Goal: Navigation & Orientation: Find specific page/section

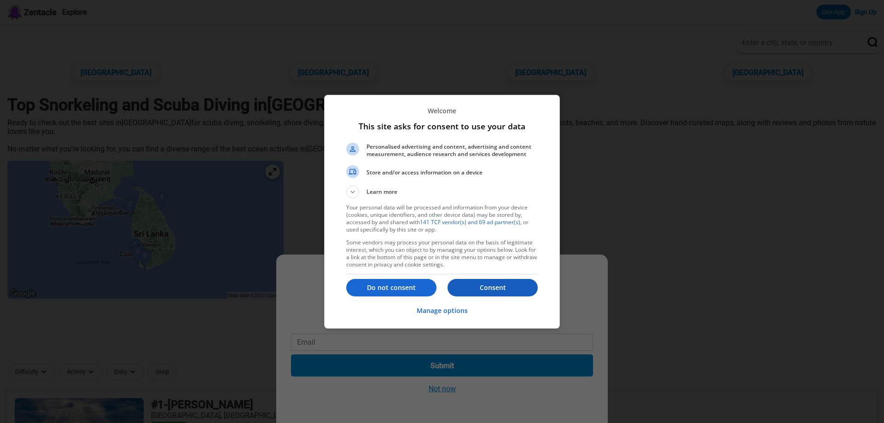
click at [492, 285] on p "Consent" at bounding box center [492, 287] width 90 height 9
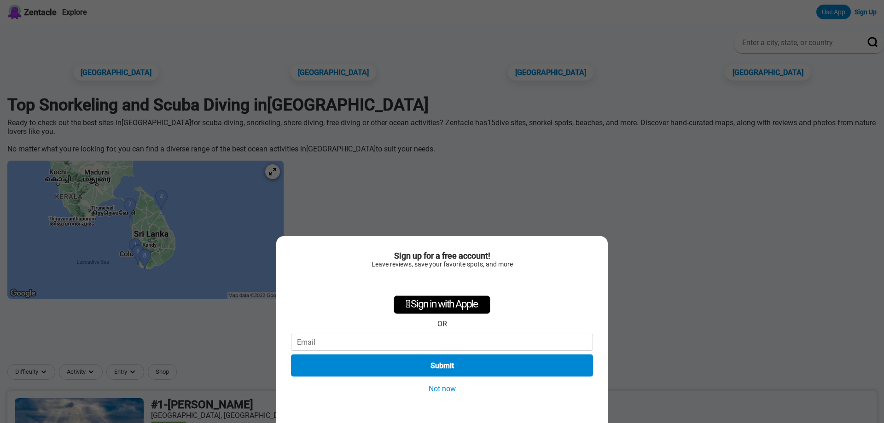
click at [440, 388] on button "Not now" at bounding box center [442, 389] width 33 height 10
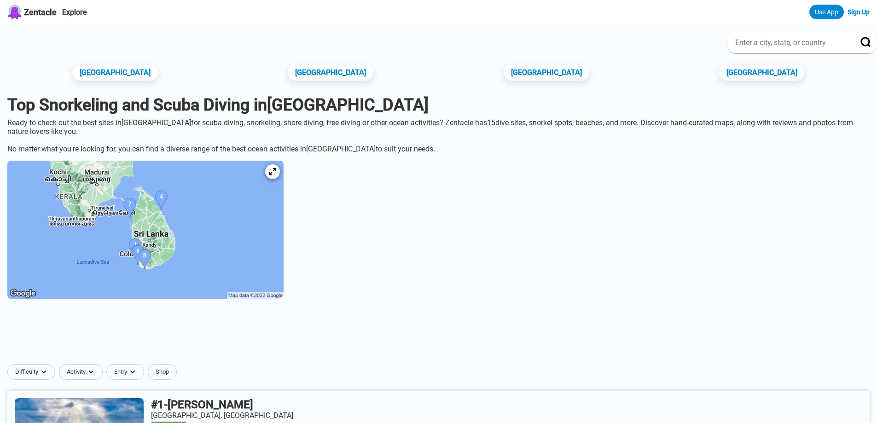
click at [242, 250] on img at bounding box center [145, 230] width 276 height 138
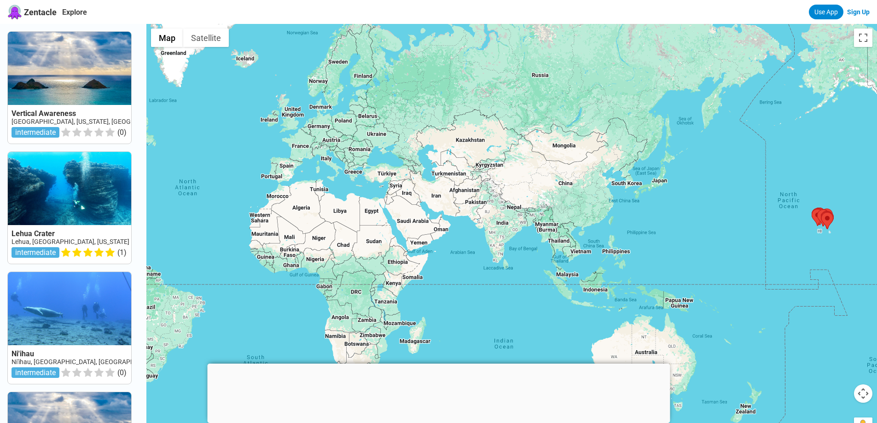
drag, startPoint x: 623, startPoint y: 306, endPoint x: 879, endPoint y: 247, distance: 263.4
click at [876, 247] on html "Zentacle Explore Use App Sign Up Vertical Awareness USA, Hawaii, Niihau interme…" at bounding box center [438, 415] width 877 height 831
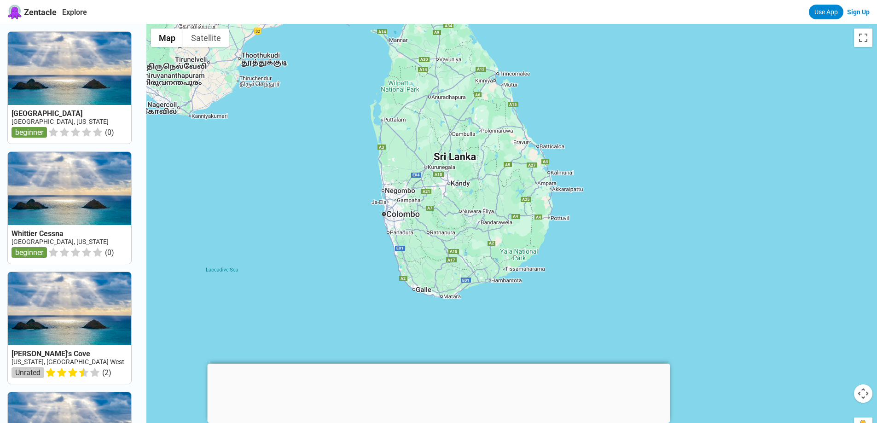
drag, startPoint x: 498, startPoint y: 258, endPoint x: 499, endPoint y: 316, distance: 58.0
click at [499, 316] on div at bounding box center [511, 235] width 730 height 423
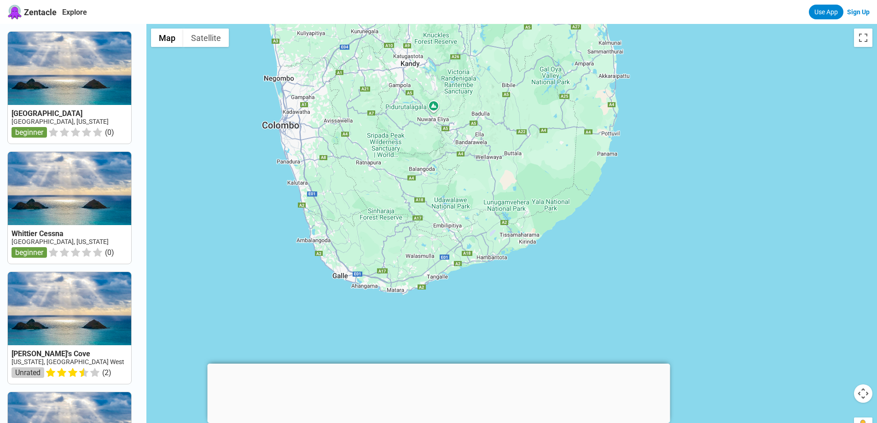
drag, startPoint x: 483, startPoint y: 281, endPoint x: 503, endPoint y: 310, distance: 35.4
click at [503, 310] on div at bounding box center [511, 235] width 730 height 423
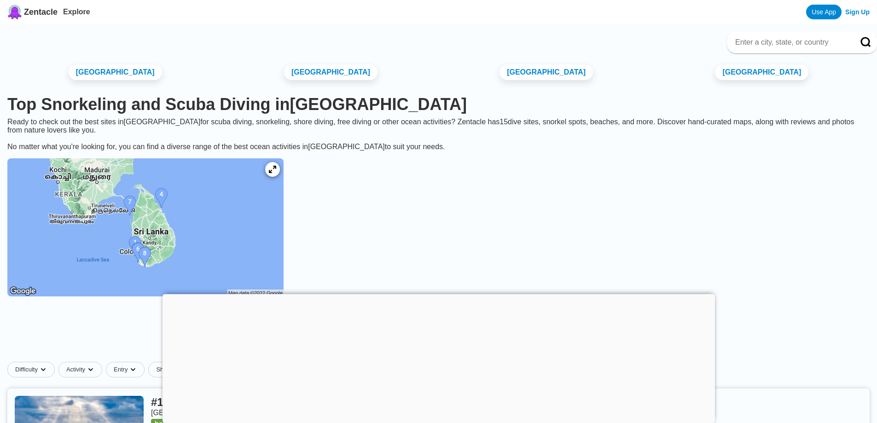
click at [436, 294] on div at bounding box center [438, 294] width 552 height 0
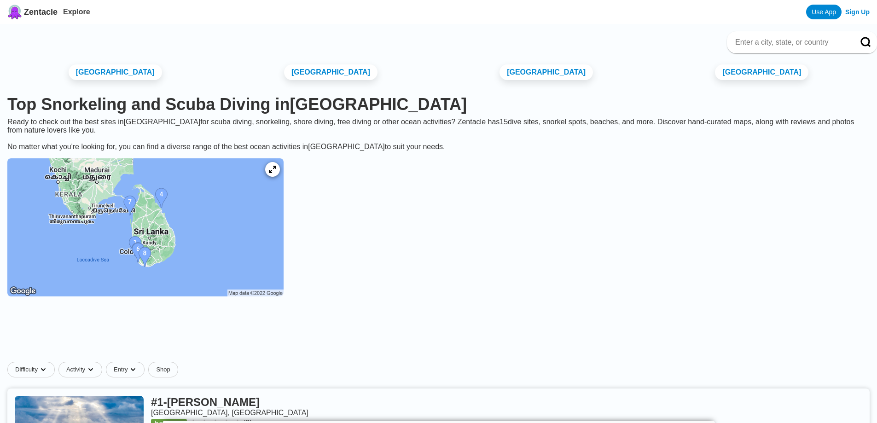
click at [175, 273] on img at bounding box center [145, 227] width 276 height 138
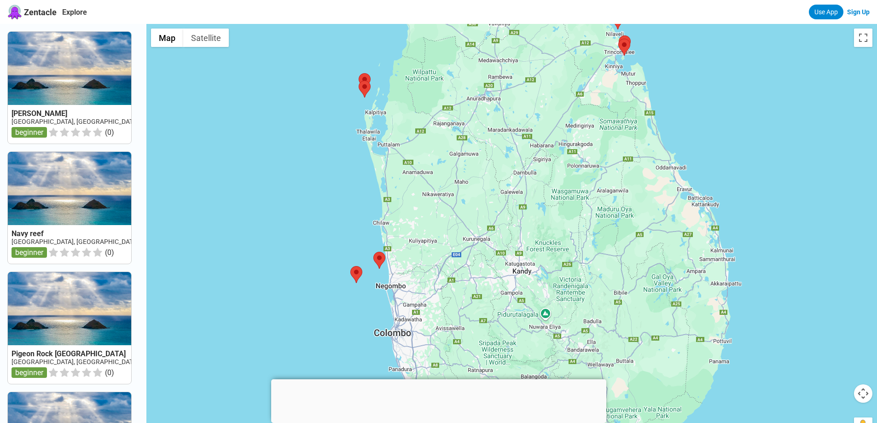
drag, startPoint x: 381, startPoint y: 293, endPoint x: 494, endPoint y: 90, distance: 232.2
click at [494, 90] on div at bounding box center [511, 235] width 730 height 423
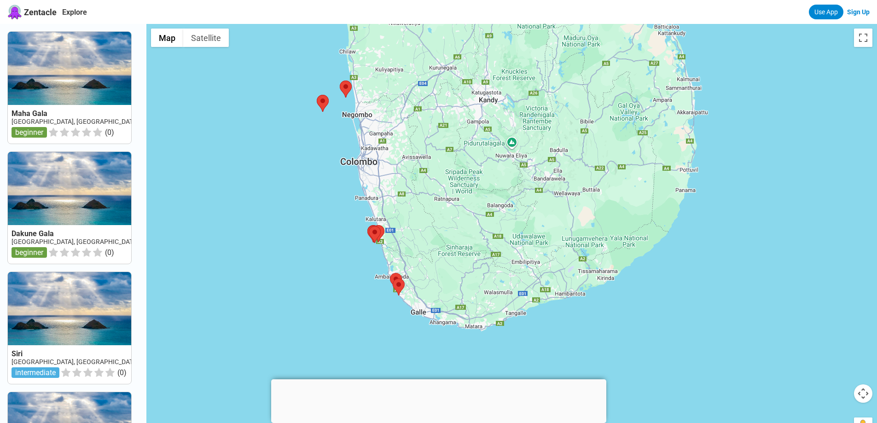
drag, startPoint x: 477, startPoint y: 300, endPoint x: 428, endPoint y: 151, distance: 156.3
click at [441, 141] on div at bounding box center [511, 235] width 730 height 423
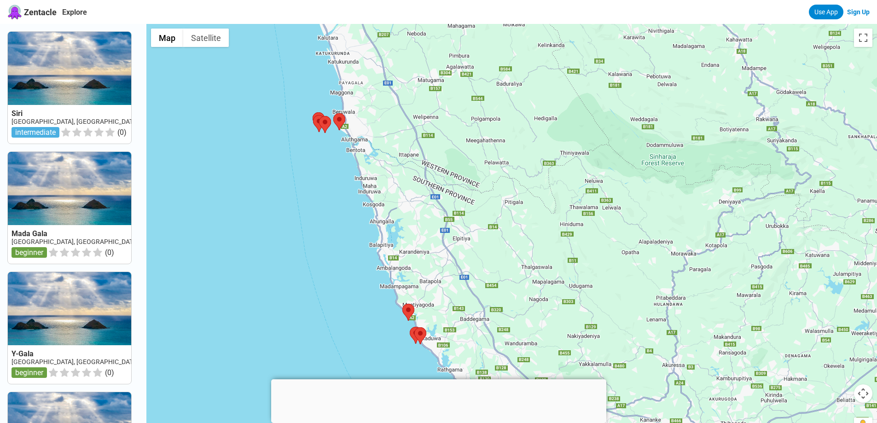
drag, startPoint x: 452, startPoint y: 278, endPoint x: 458, endPoint y: 169, distance: 109.3
click at [458, 169] on div at bounding box center [511, 235] width 730 height 423
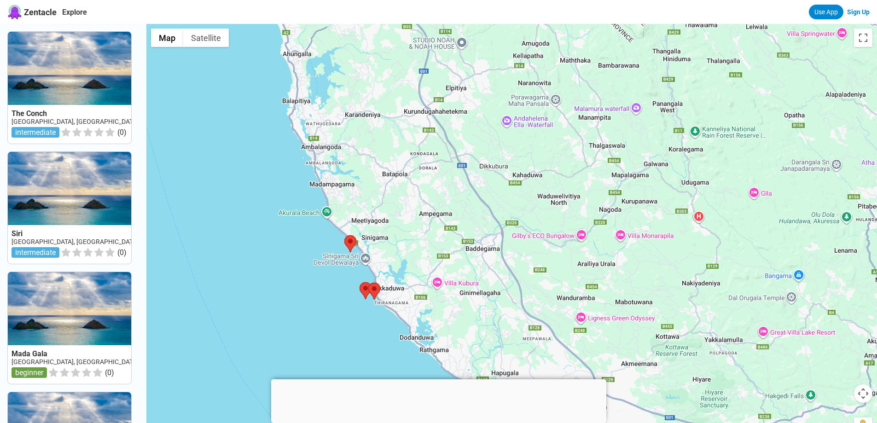
drag, startPoint x: 511, startPoint y: 304, endPoint x: 462, endPoint y: 58, distance: 250.6
click at [462, 58] on div at bounding box center [511, 235] width 730 height 423
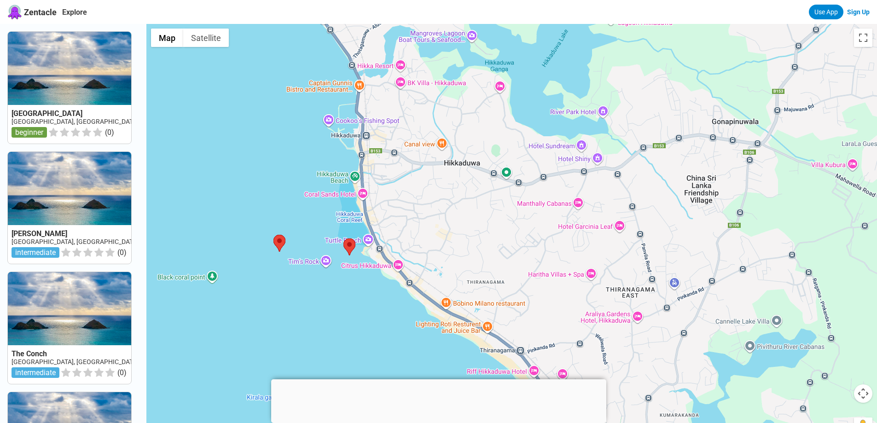
drag, startPoint x: 383, startPoint y: 333, endPoint x: 483, endPoint y: 247, distance: 131.8
click at [483, 247] on div at bounding box center [511, 235] width 730 height 423
click at [343, 238] on area at bounding box center [343, 238] width 0 height 0
